Goal: Task Accomplishment & Management: Manage account settings

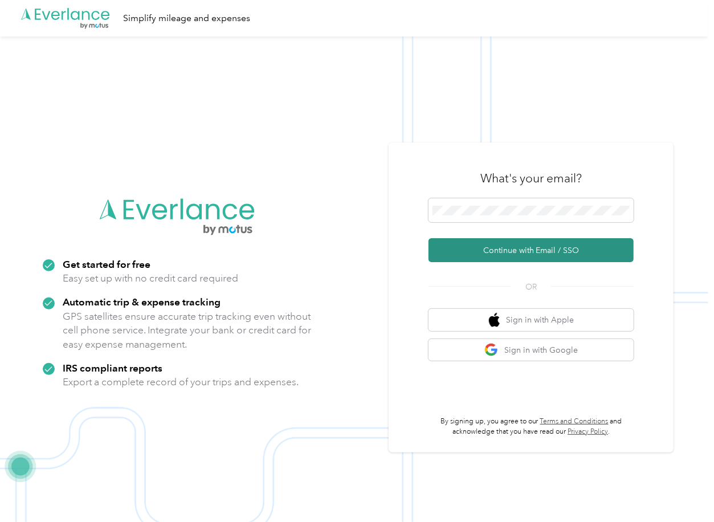
click at [460, 254] on button "Continue with Email / SSO" at bounding box center [531, 250] width 205 height 24
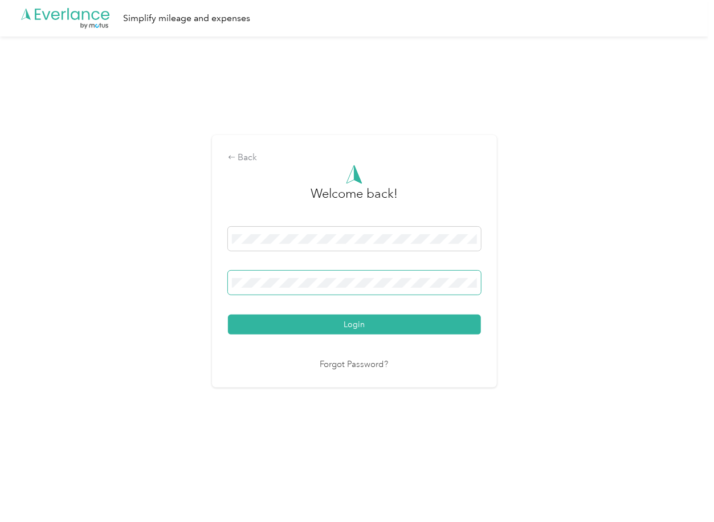
click at [297, 290] on span at bounding box center [354, 283] width 253 height 24
drag, startPoint x: 277, startPoint y: 335, endPoint x: 272, endPoint y: 354, distance: 19.9
click at [276, 336] on div "Welcome back! Login Forgot Password?" at bounding box center [354, 268] width 253 height 207
click at [308, 325] on button "Login" at bounding box center [354, 325] width 253 height 20
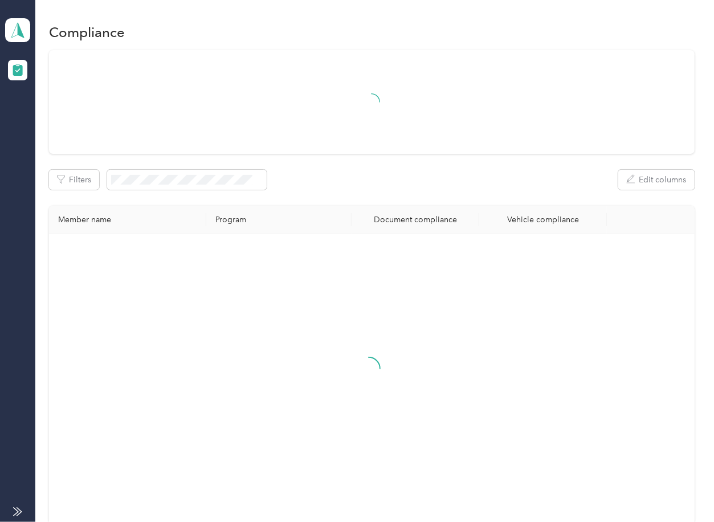
click at [372, 192] on div "Filters Edit columns Member name Program Document compliance Vehicle compliance" at bounding box center [371, 287] width 645 height 474
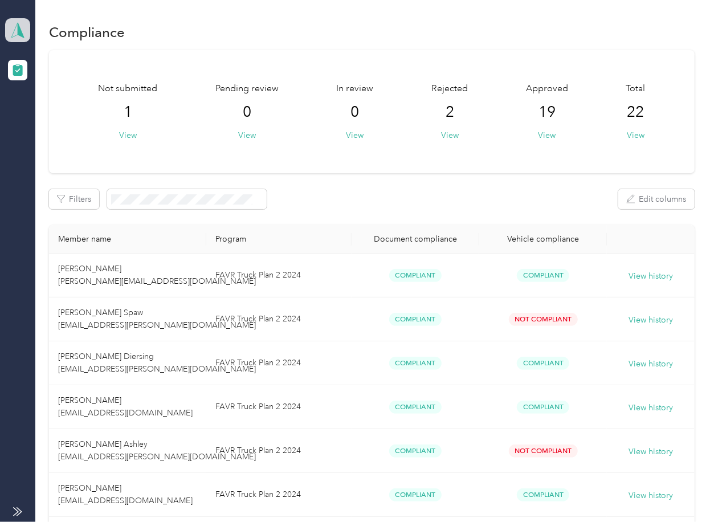
click at [19, 31] on polygon at bounding box center [21, 29] width 6 height 15
click at [48, 116] on div "Log out" at bounding box center [37, 119] width 44 height 12
